Goal: Transaction & Acquisition: Purchase product/service

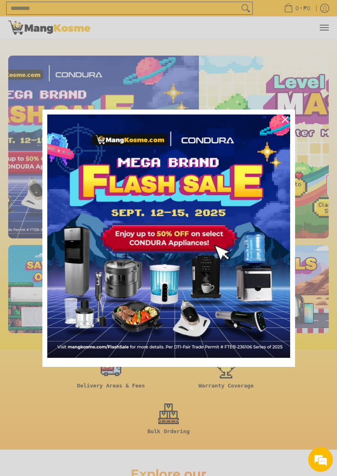
click at [284, 119] on icon "close icon" at bounding box center [285, 119] width 7 height 7
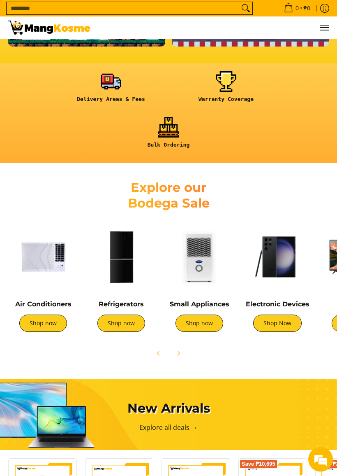
scroll to position [286, 0]
click at [119, 267] on img at bounding box center [121, 257] width 70 height 70
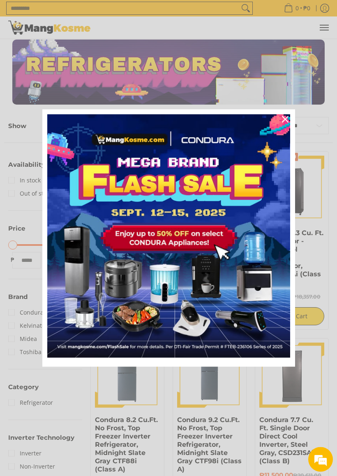
scroll to position [6, 0]
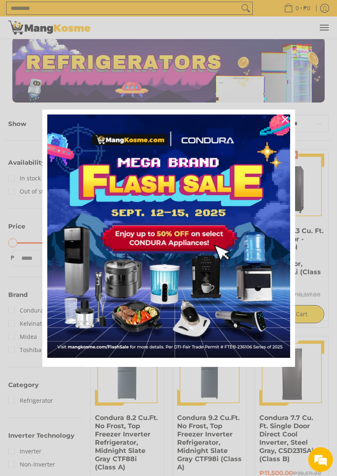
click at [286, 118] on icon "close icon" at bounding box center [285, 119] width 7 height 7
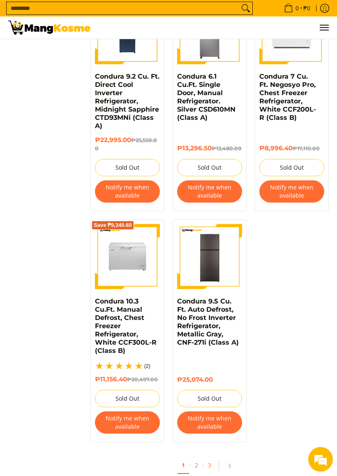
scroll to position [1445, 0]
click at [200, 419] on link "2" at bounding box center [197, 465] width 12 height 16
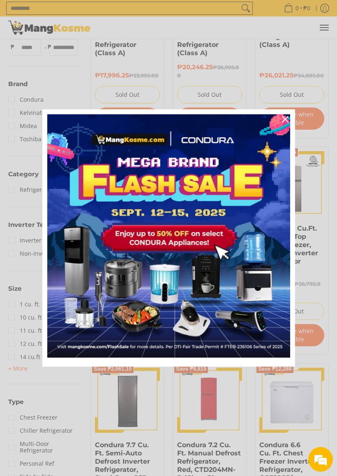
scroll to position [216, 0]
click at [281, 121] on div "Close" at bounding box center [285, 119] width 13 height 13
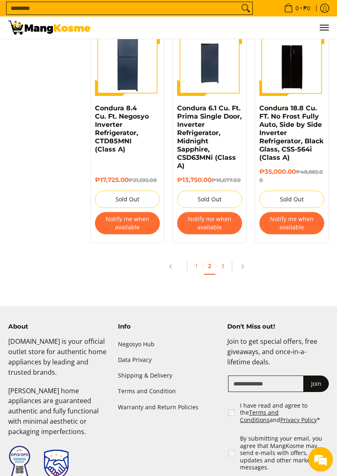
scroll to position [1667, 0]
click at [222, 266] on link "3" at bounding box center [223, 266] width 12 height 16
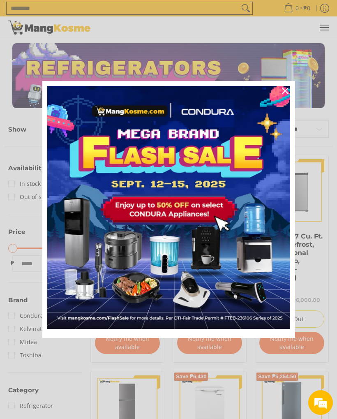
click at [285, 93] on icon "close icon" at bounding box center [285, 91] width 7 height 7
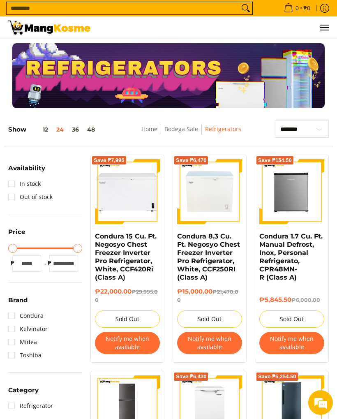
click at [78, 133] on button "36" at bounding box center [75, 129] width 15 height 7
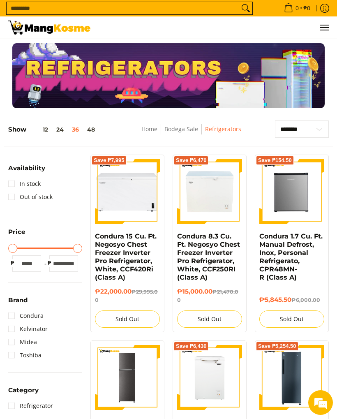
click at [48, 133] on button "12" at bounding box center [39, 129] width 26 height 7
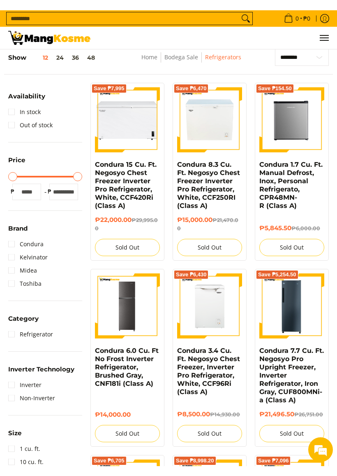
scroll to position [74, 0]
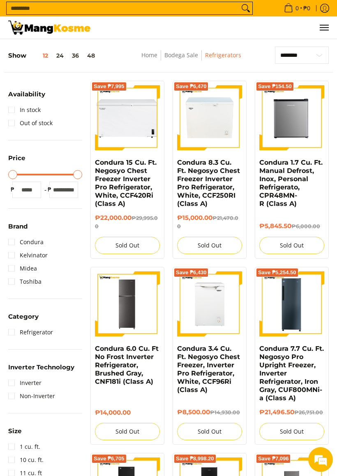
click at [12, 244] on link "Condura" at bounding box center [25, 241] width 35 height 13
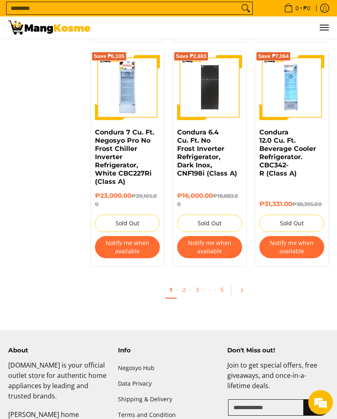
scroll to position [732, 0]
click at [186, 294] on link "2" at bounding box center [185, 290] width 12 height 16
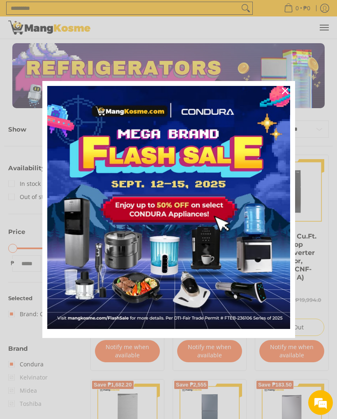
click at [287, 93] on icon "close icon" at bounding box center [285, 91] width 7 height 7
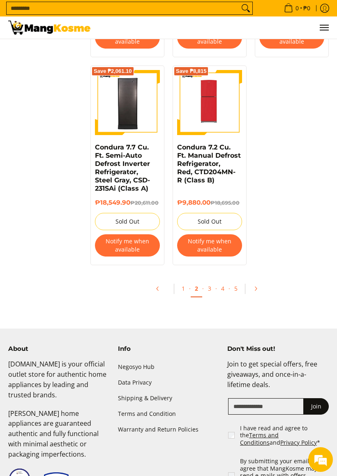
scroll to position [772, 0]
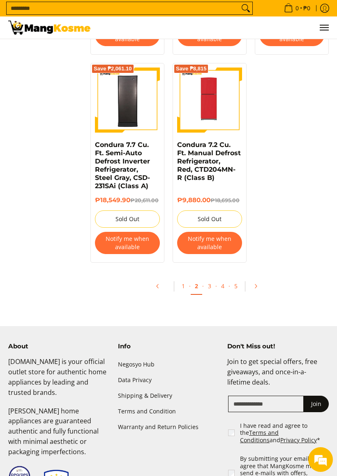
click at [213, 287] on link "3" at bounding box center [210, 286] width 12 height 16
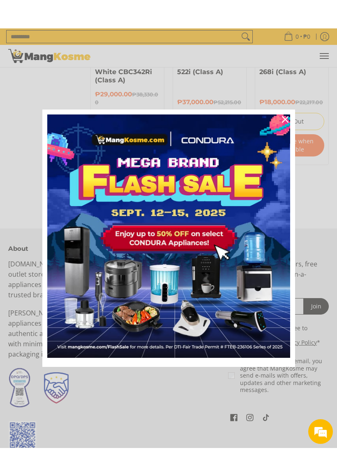
scroll to position [909, 0]
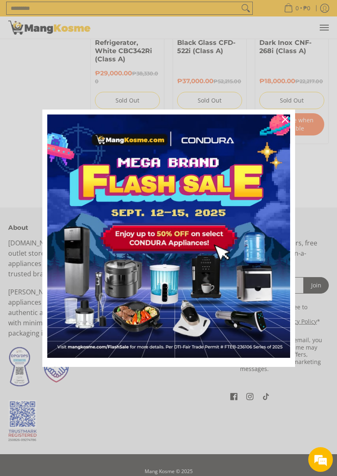
click at [286, 124] on div "Close" at bounding box center [285, 119] width 13 height 13
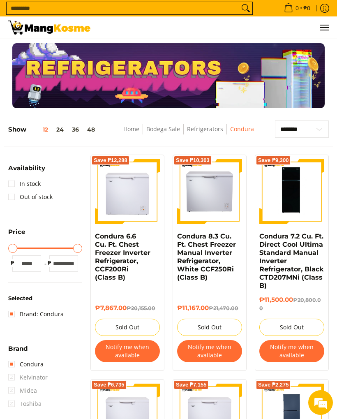
scroll to position [0, 0]
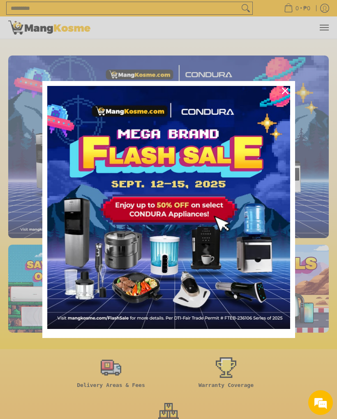
click at [281, 91] on div "Close" at bounding box center [285, 90] width 13 height 13
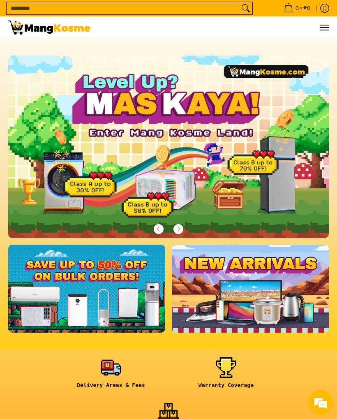
click at [40, 10] on input "Search..." at bounding box center [123, 8] width 233 height 12
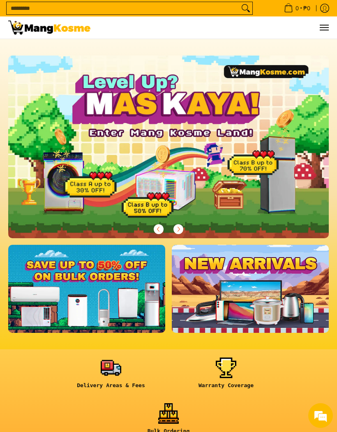
scroll to position [0, 321]
type input "***"
click at [246, 9] on button "Search" at bounding box center [245, 8] width 13 height 12
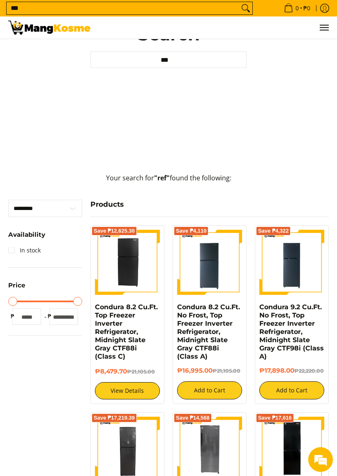
scroll to position [113, 0]
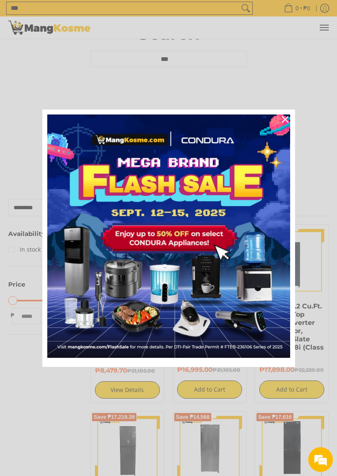
click at [285, 116] on icon "close icon" at bounding box center [285, 119] width 7 height 7
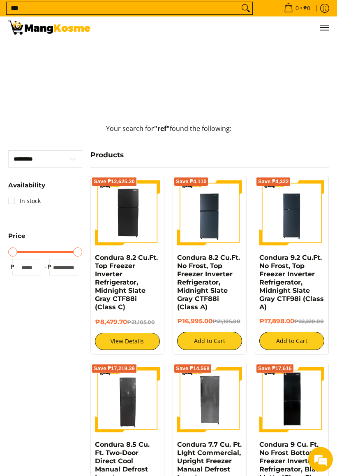
scroll to position [162, 0]
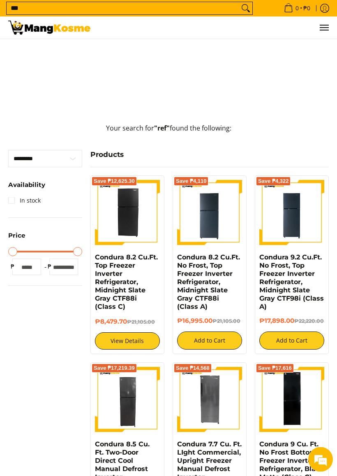
click at [119, 219] on img at bounding box center [127, 212] width 65 height 65
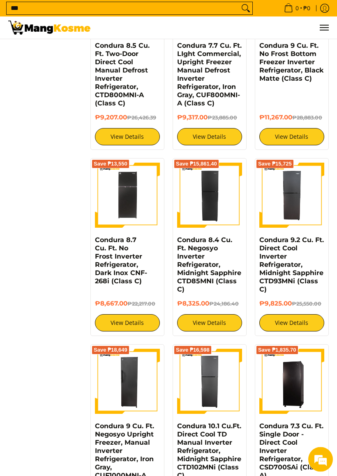
scroll to position [561, 0]
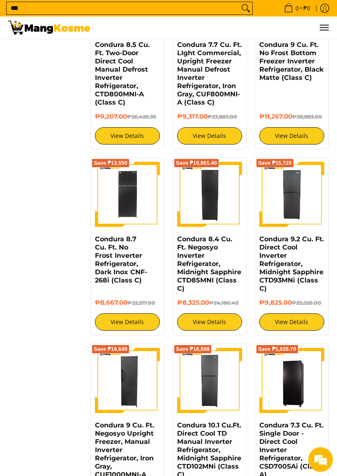
click at [116, 207] on img at bounding box center [127, 194] width 65 height 63
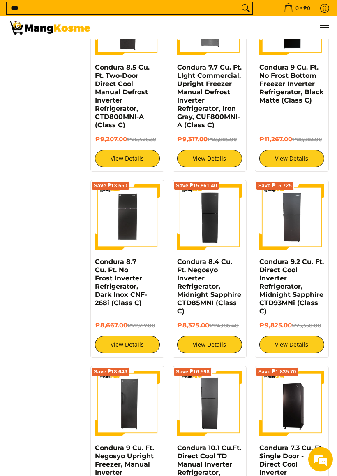
scroll to position [539, 0]
click at [142, 235] on img at bounding box center [127, 216] width 65 height 63
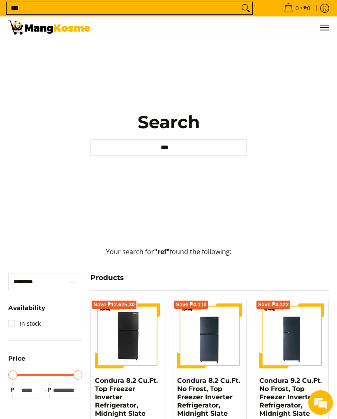
scroll to position [0, 0]
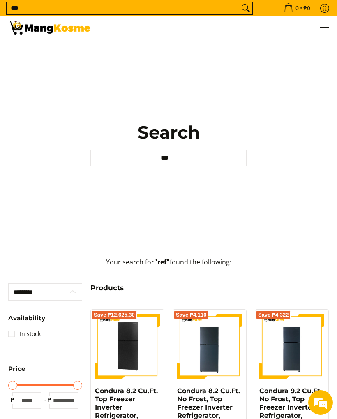
click at [75, 297] on select "********* ******** ********" at bounding box center [45, 291] width 74 height 17
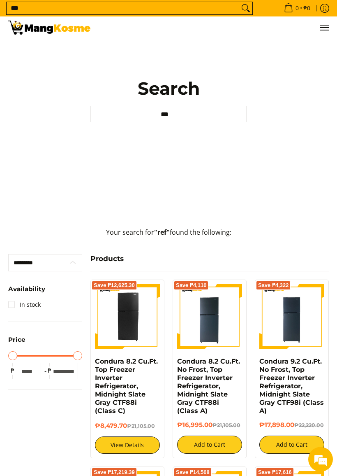
scroll to position [58, 0]
click at [12, 305] on link "In stock" at bounding box center [24, 304] width 33 height 13
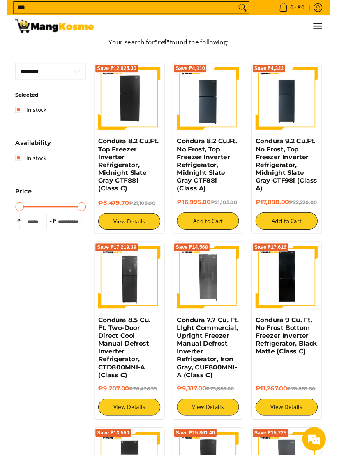
scroll to position [246, 0]
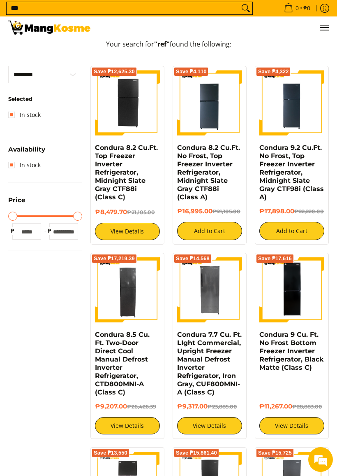
click at [66, 228] on input "*****" at bounding box center [63, 231] width 29 height 16
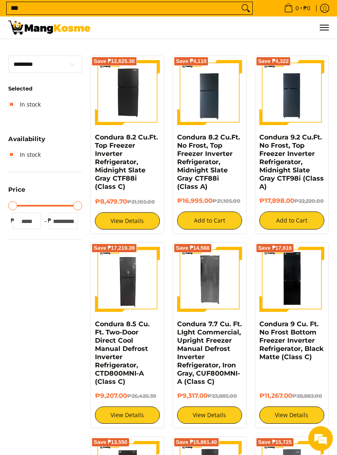
click at [77, 219] on input "*****" at bounding box center [63, 221] width 29 height 16
type input "*"
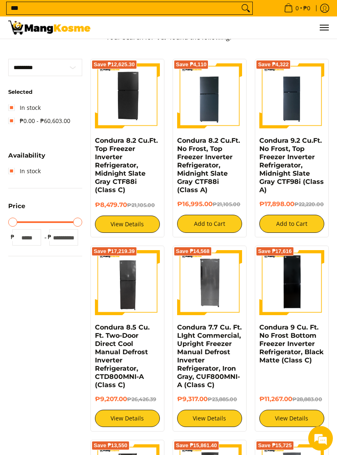
scroll to position [239, 0]
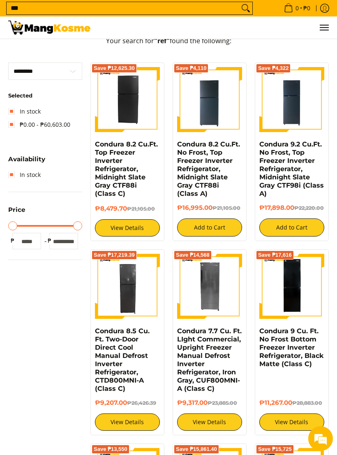
click at [295, 368] on link "Condura 9 Cu. Ft. No Frost Bottom Freezer Inverter Refrigerator, Black Matte (C…" at bounding box center [292, 347] width 64 height 41
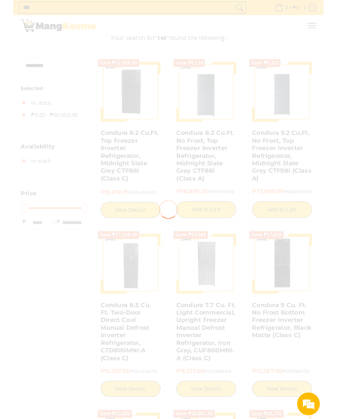
scroll to position [262, 0]
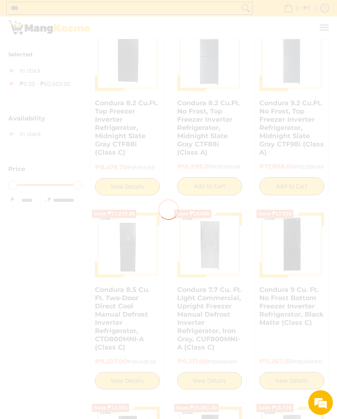
click at [63, 203] on div at bounding box center [168, 209] width 337 height 419
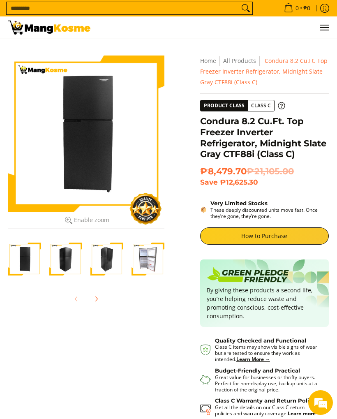
click at [146, 262] on img "Condura 8.2 Cu.Ft. Top Freezer Inverter Refrigerator, Midnight Slate Gray CTF88…" at bounding box center [148, 259] width 33 height 33
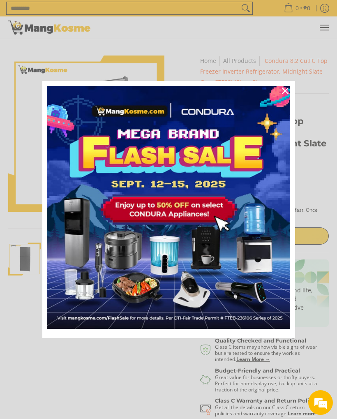
click at [284, 95] on div "Close" at bounding box center [285, 90] width 13 height 13
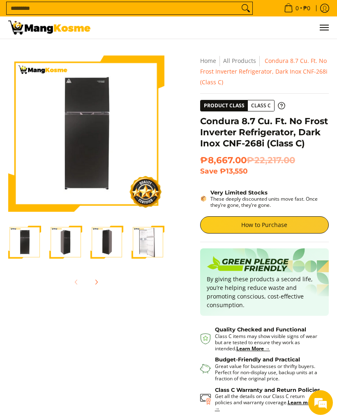
click at [141, 253] on img "Condura 8.7 Cu. Ft. No Frost Inverter Refrigerator, Dark Inox CNF-268i (Class C…" at bounding box center [148, 242] width 33 height 33
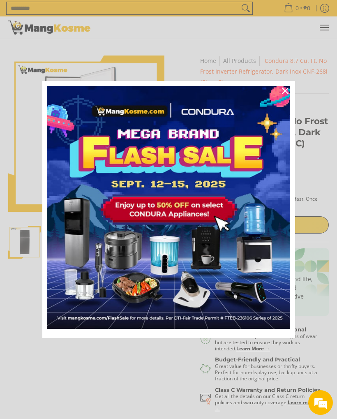
click at [286, 94] on icon "close icon" at bounding box center [285, 91] width 7 height 7
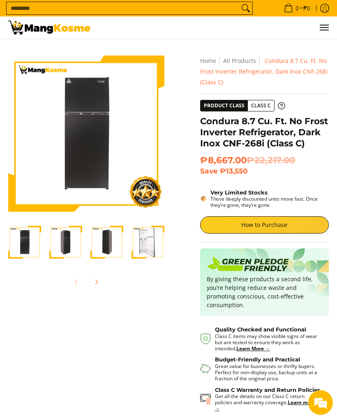
click at [155, 249] on img "Condura 8.7 Cu. Ft. No Frost Inverter Refrigerator, Dark Inox CNF-268i (Class C…" at bounding box center [148, 242] width 33 height 33
